Goal: Information Seeking & Learning: Find specific page/section

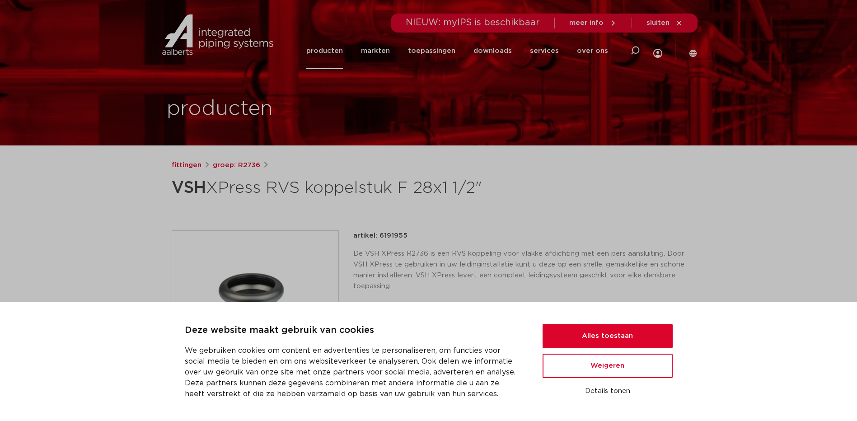
click at [329, 52] on link "producten" at bounding box center [324, 51] width 37 height 37
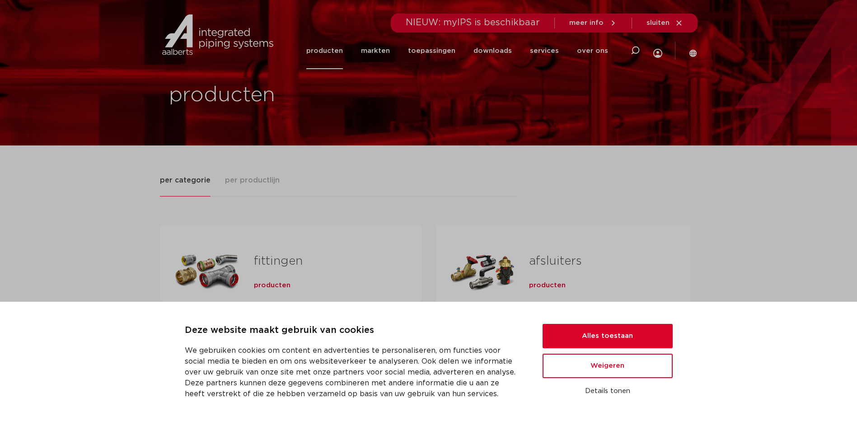
scroll to position [45, 0]
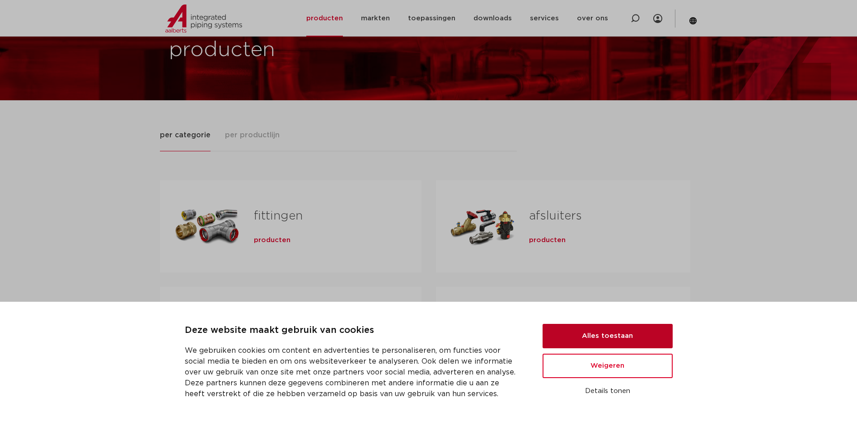
click at [615, 334] on button "Alles toestaan" at bounding box center [608, 336] width 130 height 24
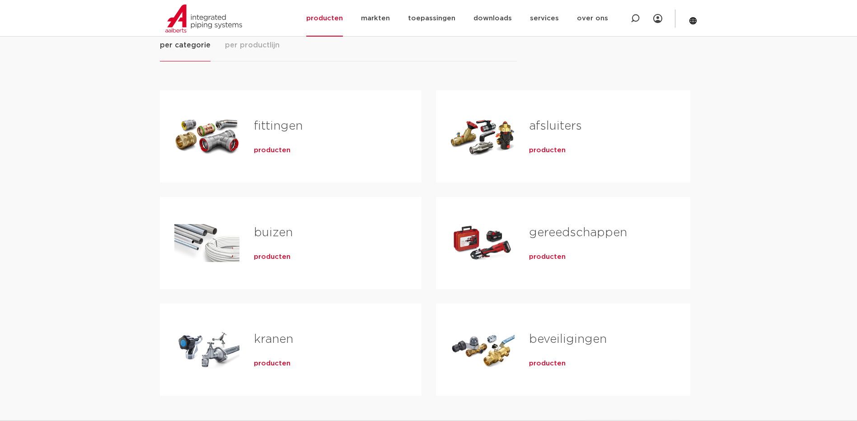
scroll to position [136, 0]
click at [277, 149] on span "producten" at bounding box center [272, 150] width 37 height 9
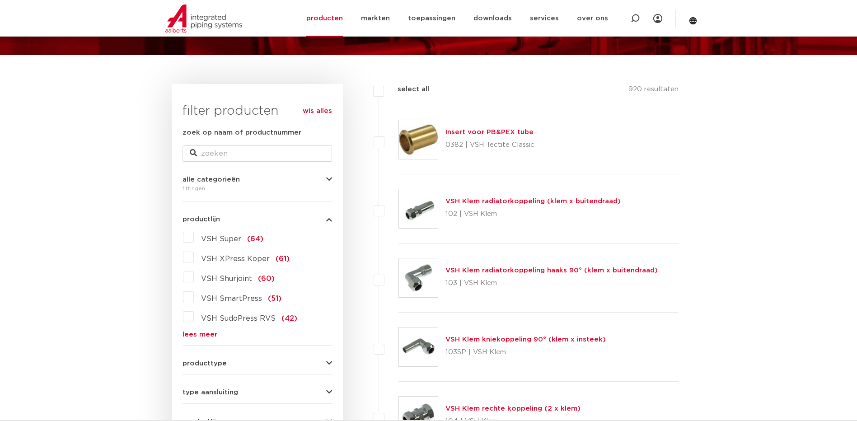
scroll to position [136, 0]
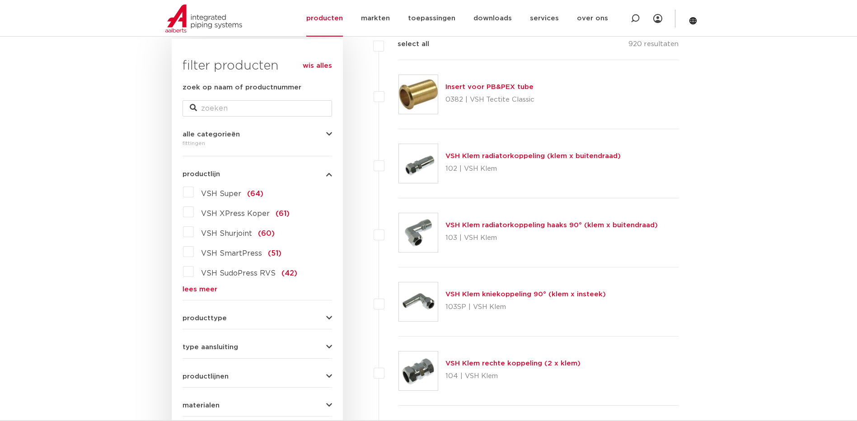
click at [194, 210] on label "VSH XPress Koper (61)" at bounding box center [242, 212] width 96 height 14
click at [0, 0] on input "VSH XPress Koper (61)" at bounding box center [0, 0] width 0 height 0
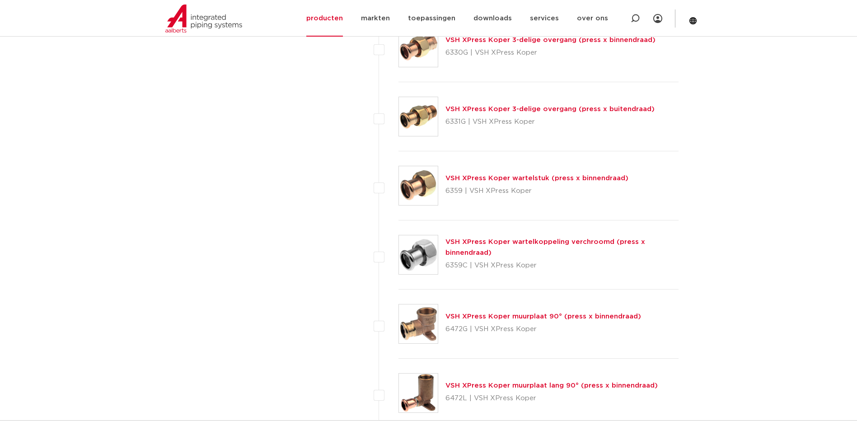
scroll to position [1220, 0]
click at [494, 175] on link "VSH XPress Koper wartelstuk (press x binnendraad)" at bounding box center [537, 177] width 183 height 7
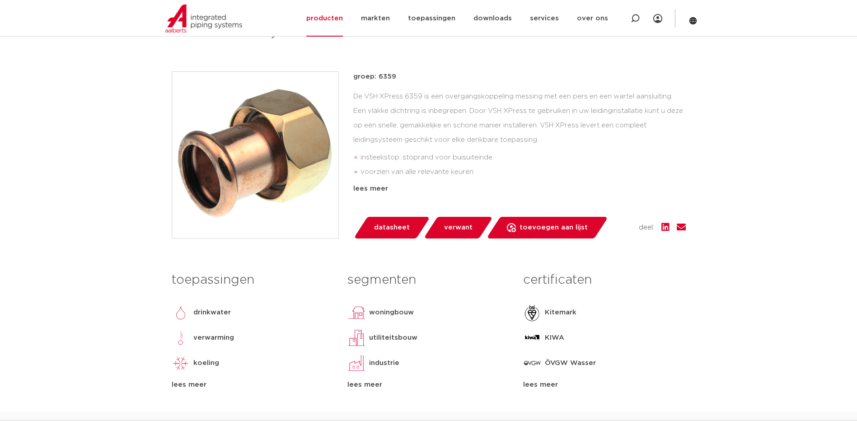
scroll to position [136, 0]
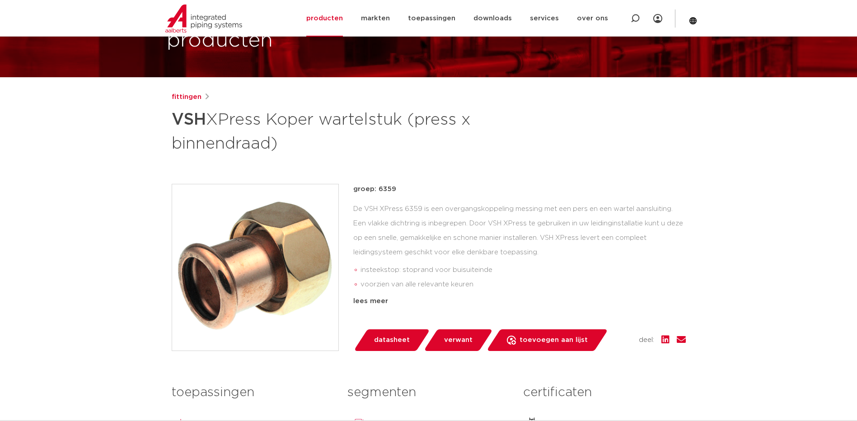
scroll to position [90, 0]
